Goal: Communication & Community: Answer question/provide support

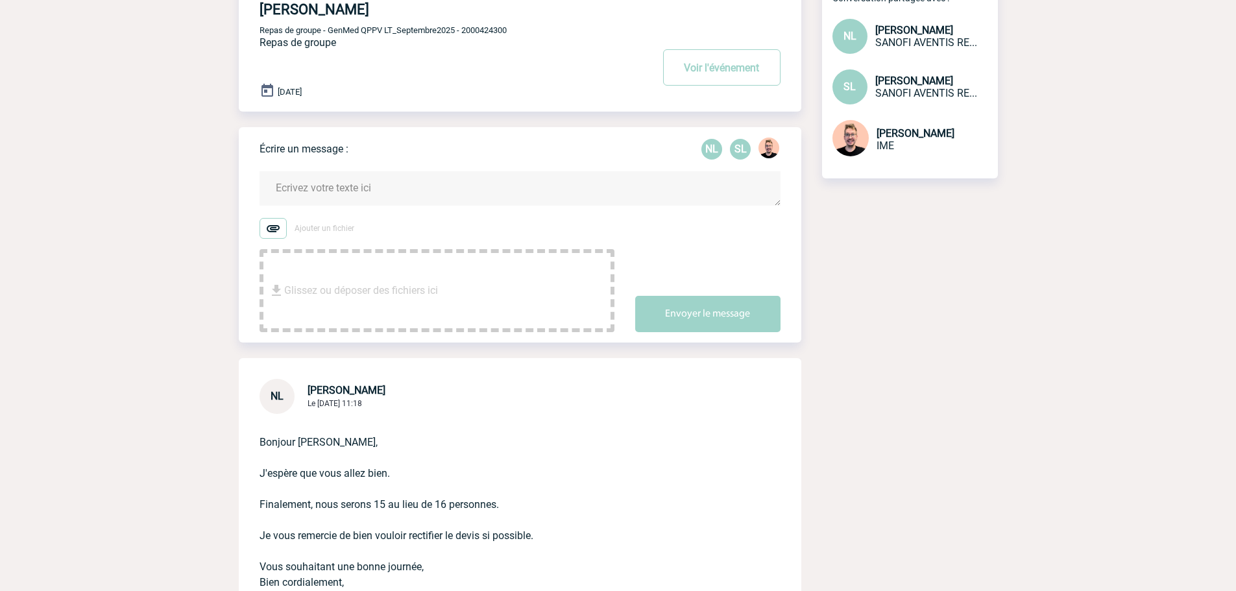
scroll to position [130, 0]
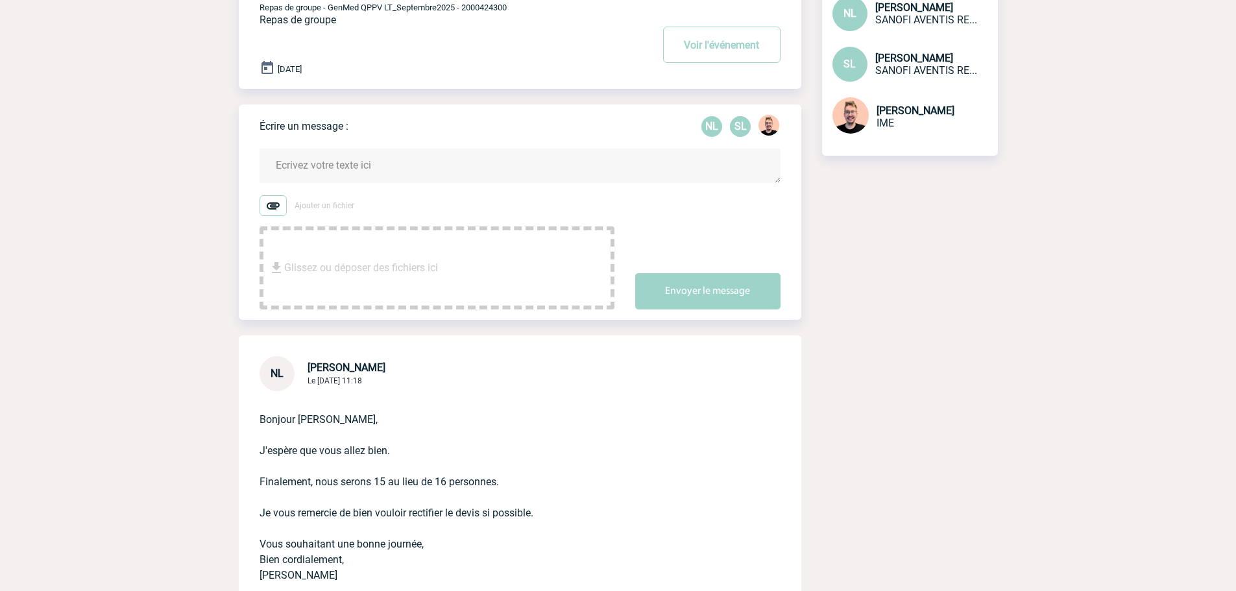
click at [336, 178] on textarea at bounding box center [520, 166] width 521 height 34
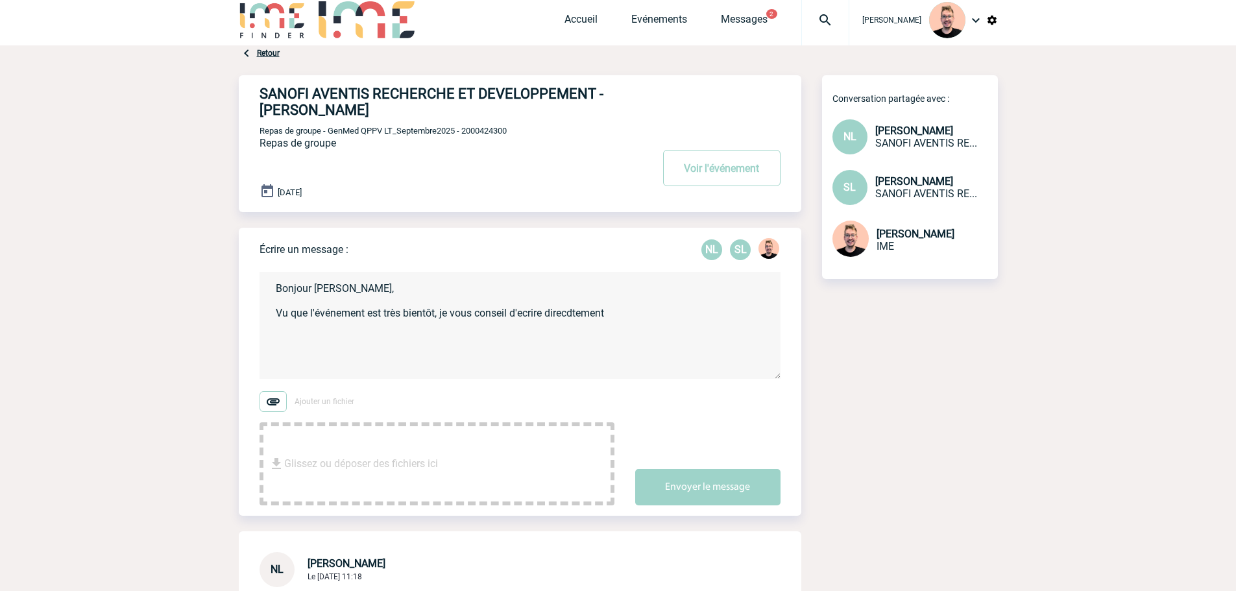
scroll to position [0, 0]
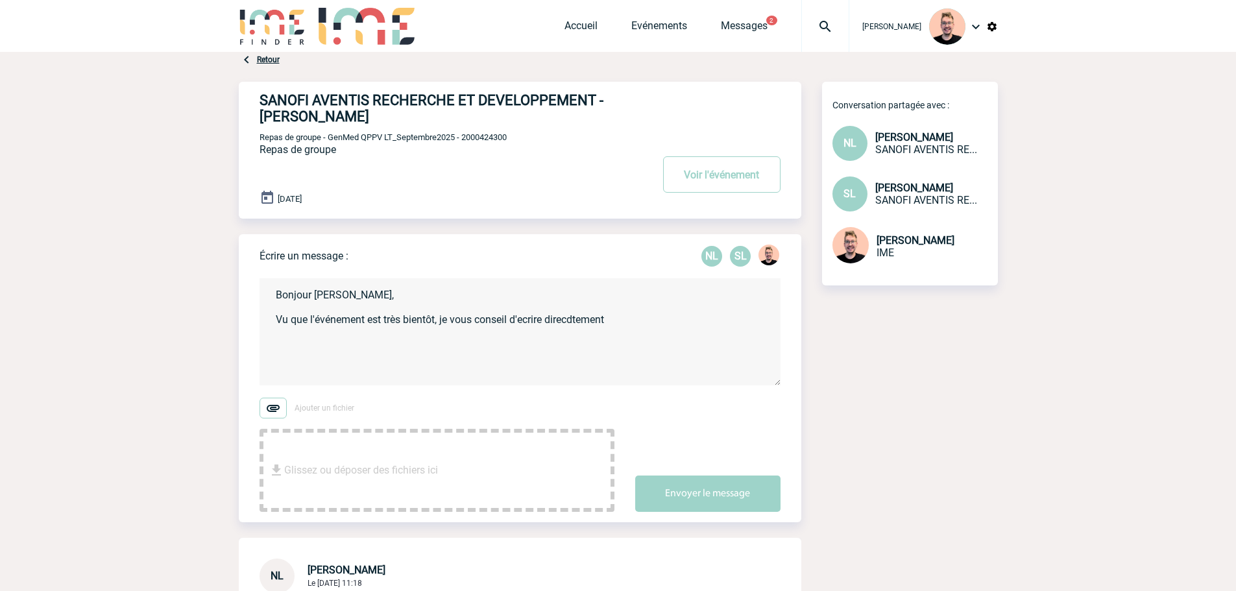
click at [483, 138] on span "Repas de groupe - GenMed QPPV LT_Septembre2025 - 2000424300" at bounding box center [383, 137] width 247 height 10
copy span "2000424300"
click at [627, 326] on textarea "Bonjour Nathalie, Vu que l'événement est très bientôt, je vous conseil d'ecrire…" at bounding box center [520, 331] width 521 height 107
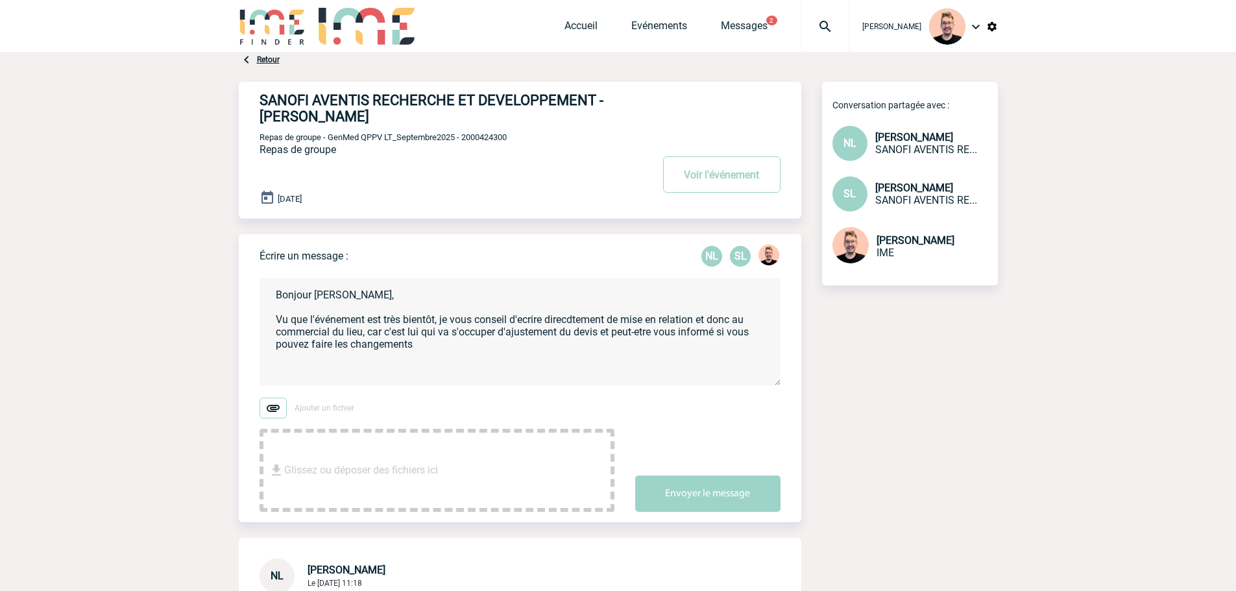
click at [480, 354] on textarea "Bonjour Nathalie, Vu que l'événement est très bientôt, je vous conseil d'ecrire…" at bounding box center [520, 331] width 521 height 107
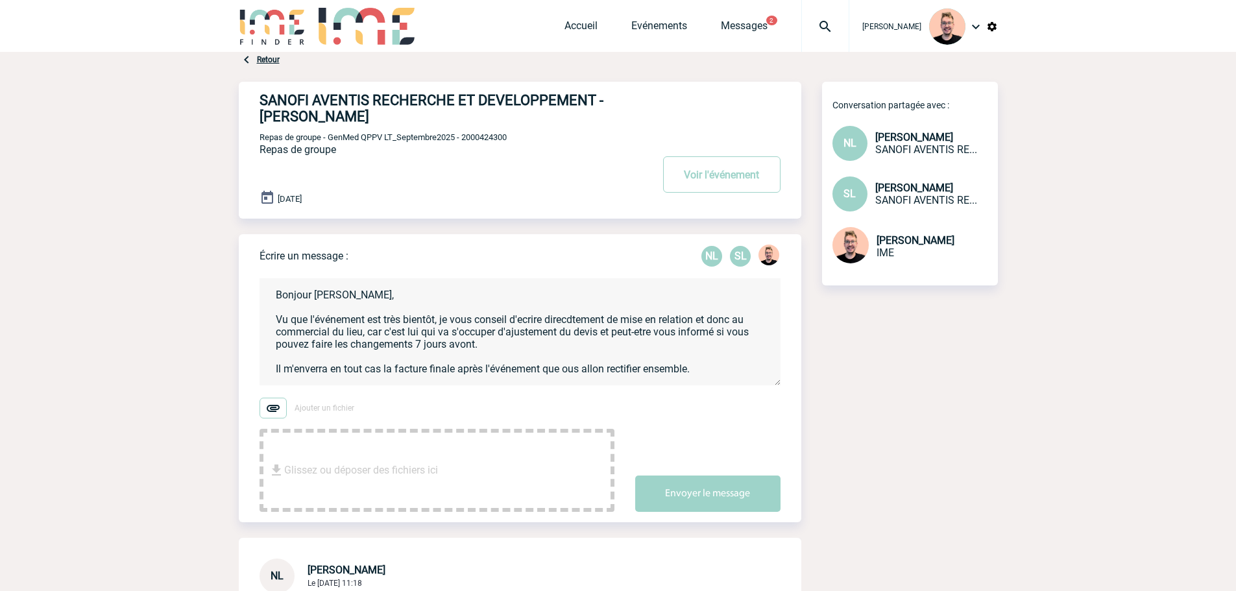
scroll to position [15, 0]
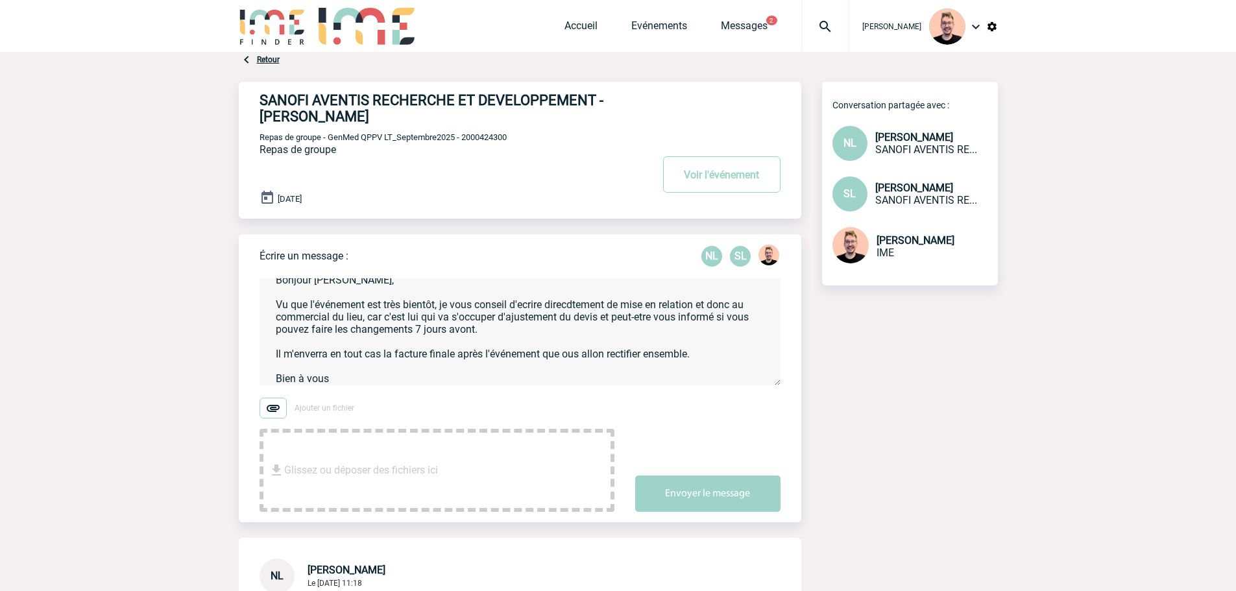
click at [328, 375] on textarea "Bonjour Nathalie, Vu que l'événement est très bientôt, je vous conseil d'ecrire…" at bounding box center [520, 331] width 521 height 107
click at [336, 382] on textarea "Bonjour Nathalie, Vu que l'événement est très bientôt, je vous conseil d'ecrire…" at bounding box center [520, 331] width 521 height 107
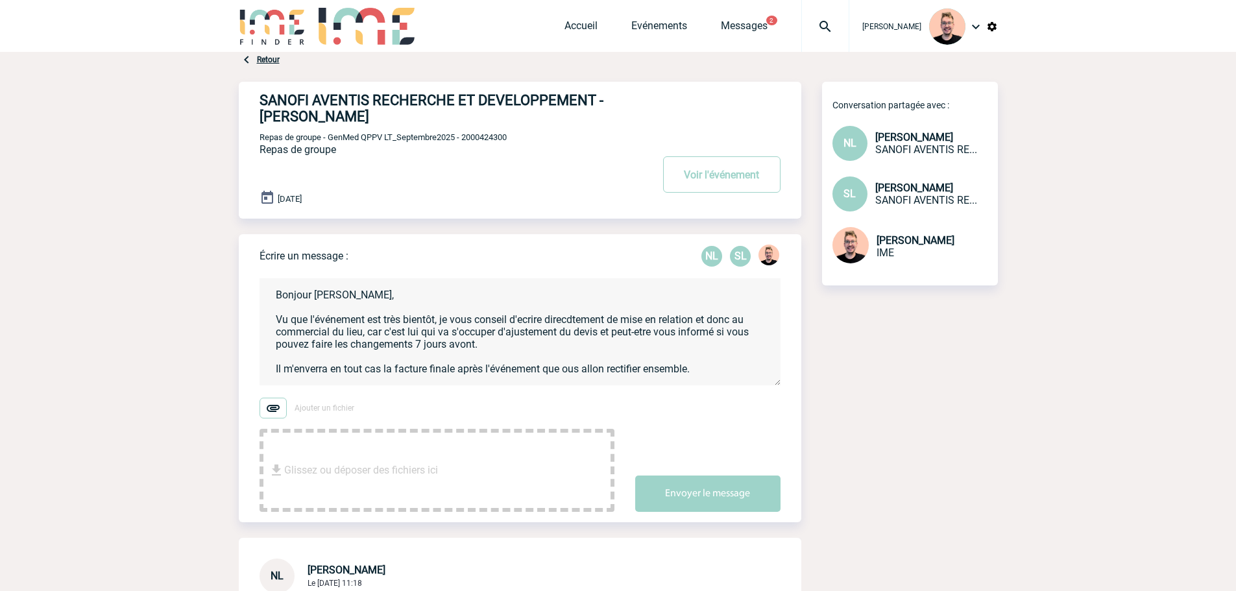
drag, startPoint x: 336, startPoint y: 382, endPoint x: 255, endPoint y: 266, distance: 141.2
click at [255, 266] on div "Écrire un message : NL SL Bonjour Nathalie, Vu que l'événement est très bientôt…" at bounding box center [520, 378] width 563 height 288
paste textarea "Comme l’événement approche, je vous conseille de contacter directement le comme…"
click at [716, 318] on textarea "Bonjour Nathalie, Comme l’événement approche, je vous conseille de contacter di…" at bounding box center [520, 331] width 521 height 107
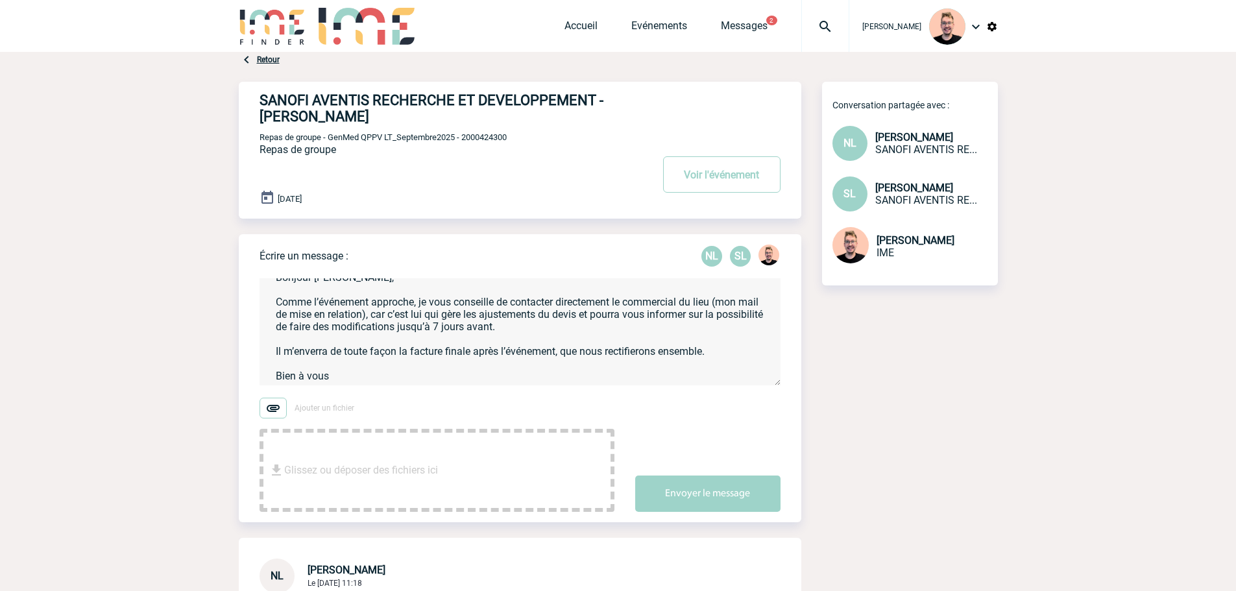
scroll to position [30, 0]
type textarea "Bonjour Nathalie, Comme l’événement approche, je vous conseille de contacter di…"
click at [699, 483] on button "Envoyer le message" at bounding box center [707, 494] width 145 height 36
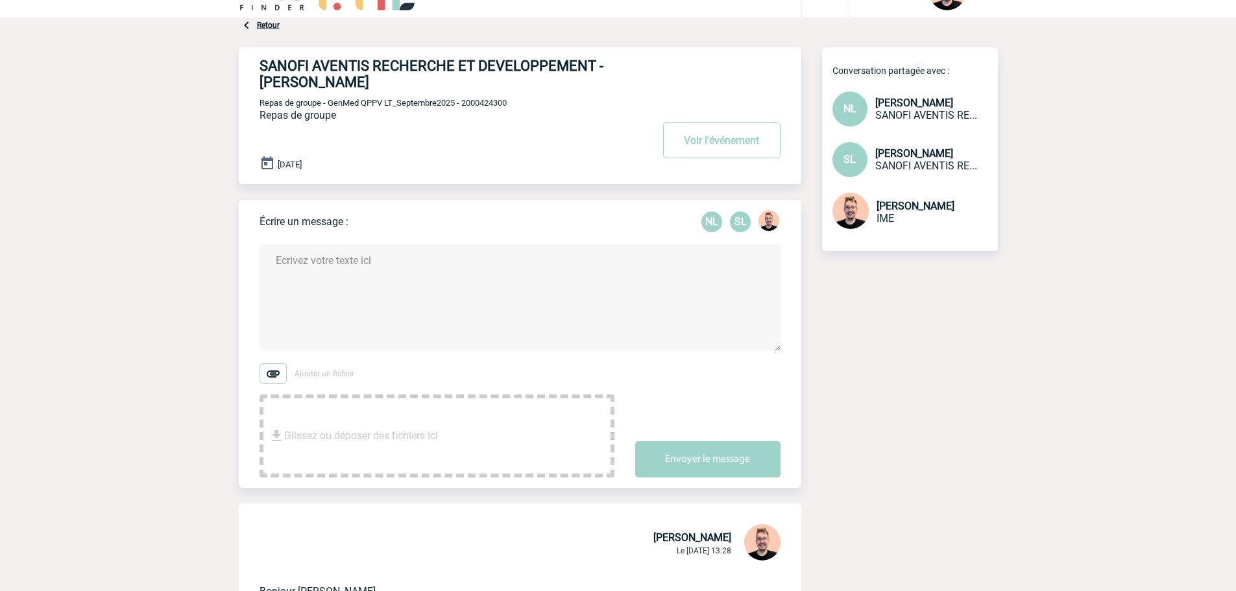
scroll to position [0, 0]
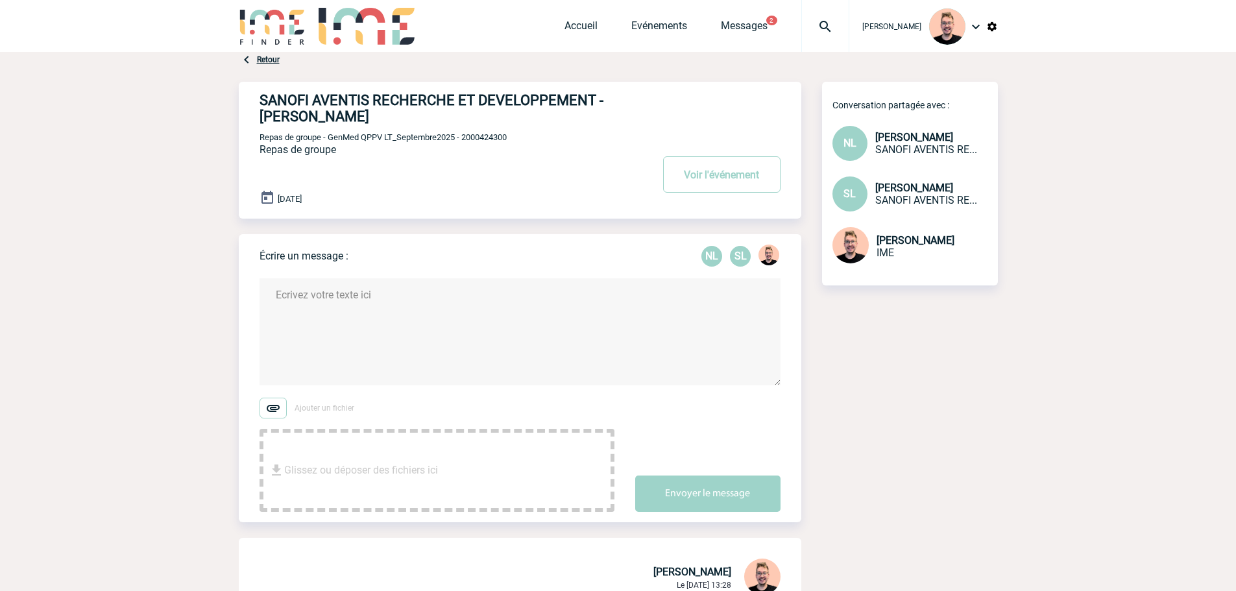
click at [247, 19] on img at bounding box center [272, 26] width 67 height 37
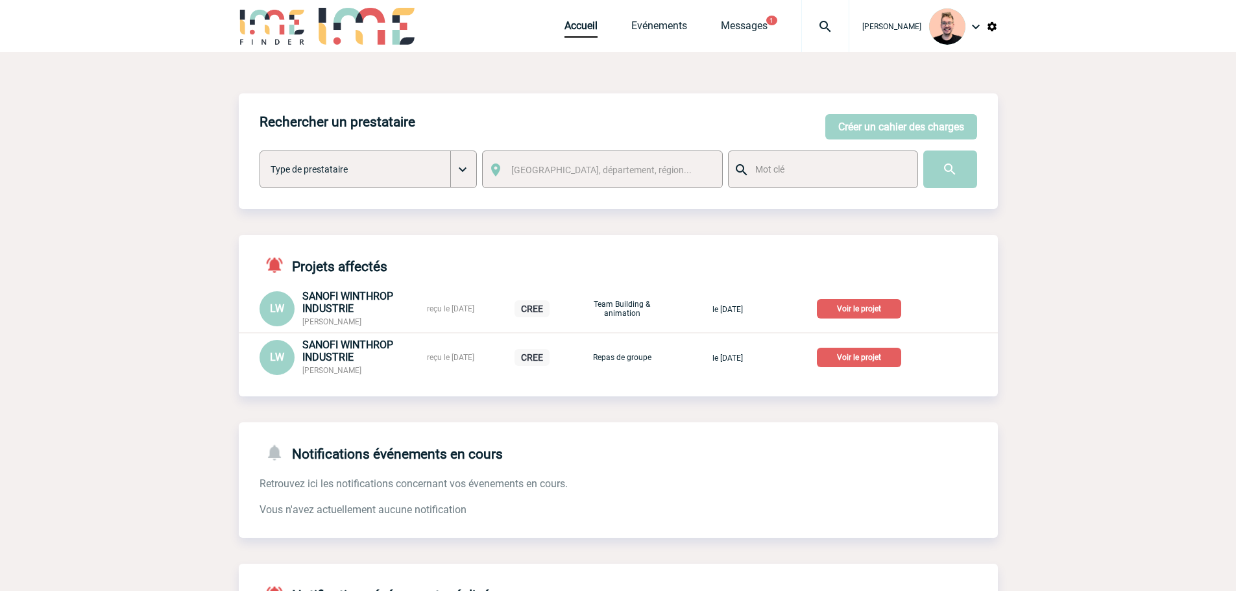
click at [261, 19] on img at bounding box center [272, 26] width 67 height 37
click at [770, 32] on div "Accueil Evénements Messages 1 Projet, client Projet, client" at bounding box center [707, 26] width 285 height 52
click at [729, 27] on link "Messages" at bounding box center [744, 28] width 47 height 18
